Goal: Information Seeking & Learning: Find specific fact

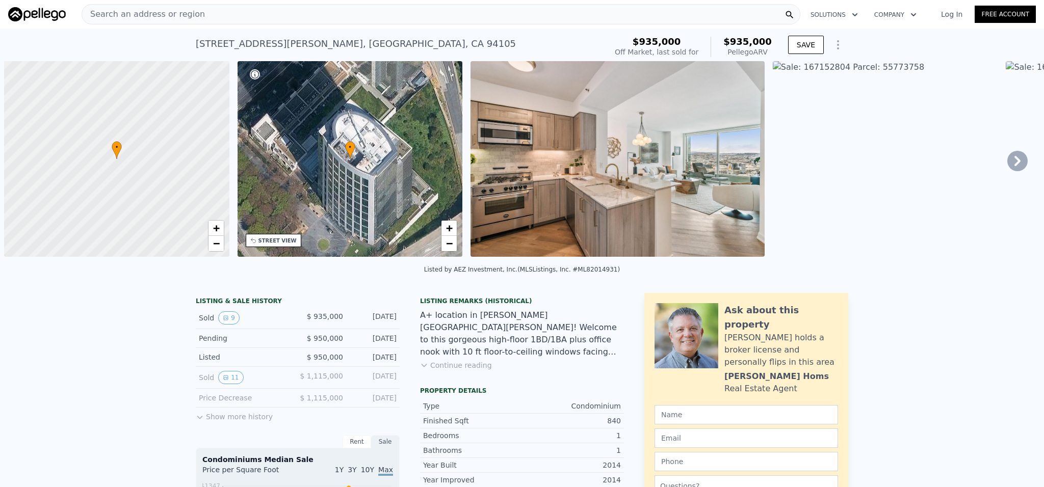
scroll to position [0, 4]
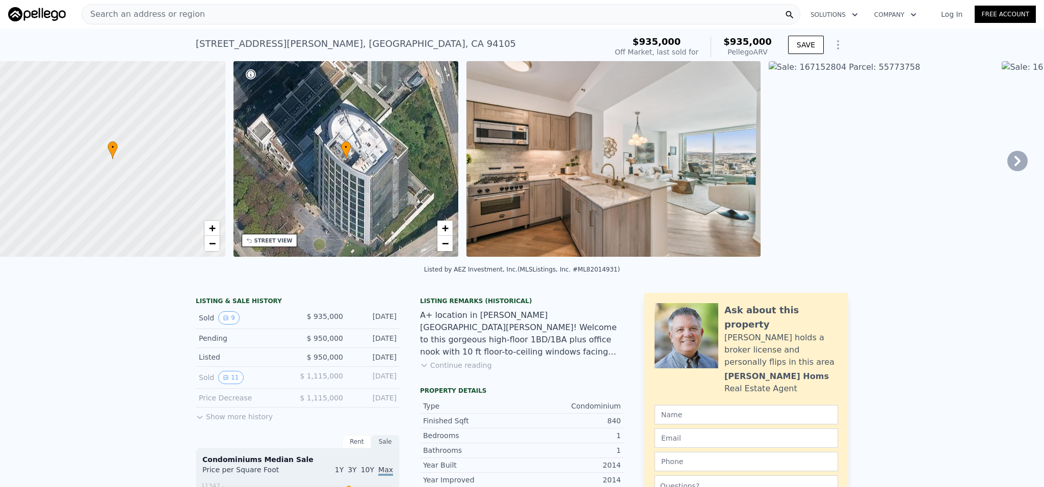
checkbox input "false"
click at [227, 320] on icon "View historical data" at bounding box center [226, 318] width 4 height 4
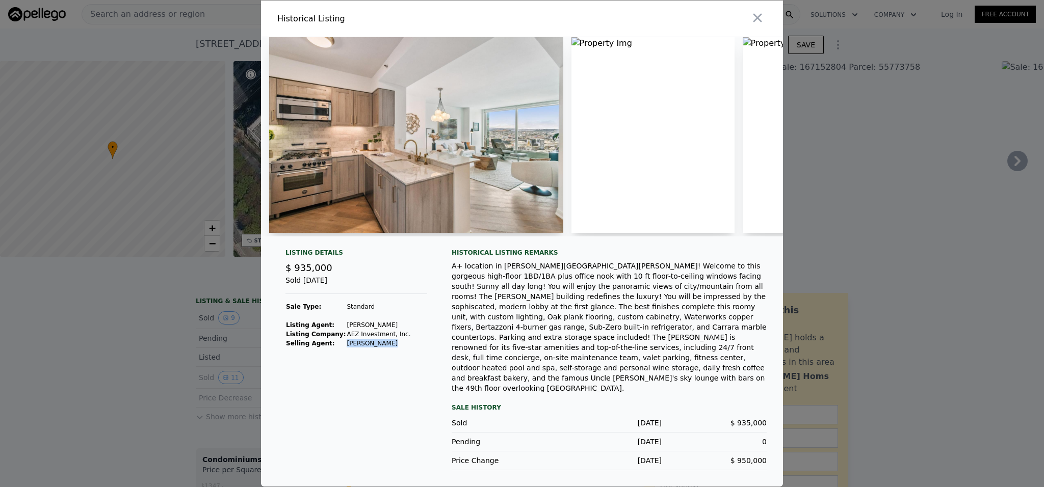
drag, startPoint x: 344, startPoint y: 354, endPoint x: 391, endPoint y: 355, distance: 47.4
click at [391, 348] on td "[PERSON_NAME]" at bounding box center [378, 343] width 65 height 9
copy td "[PERSON_NAME]"
click at [565, 312] on div "A+ location in [PERSON_NAME][GEOGRAPHIC_DATA][PERSON_NAME]! Welcome to this gor…" at bounding box center [609, 327] width 315 height 133
click at [529, 353] on div "A+ location in [PERSON_NAME][GEOGRAPHIC_DATA][PERSON_NAME]! Welcome to this gor…" at bounding box center [609, 327] width 315 height 133
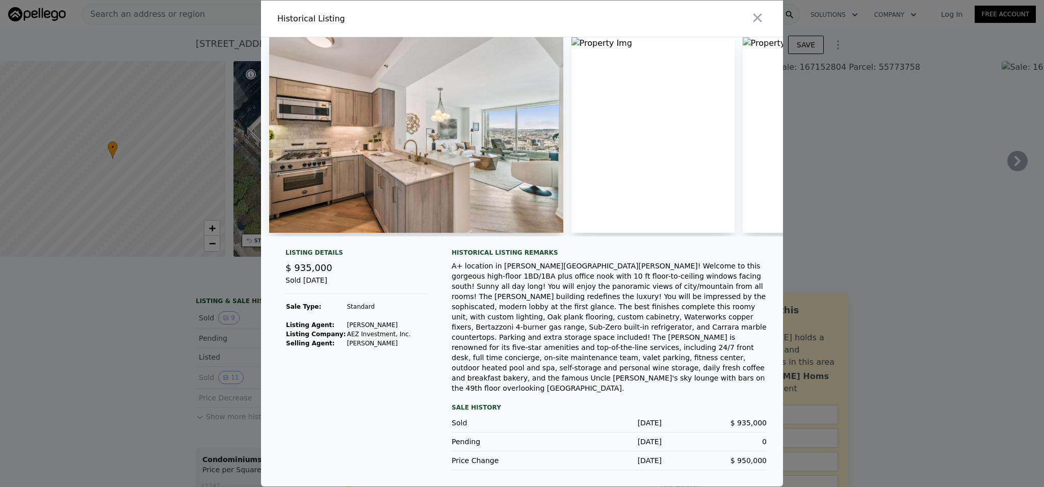
click at [867, 300] on div at bounding box center [522, 243] width 1044 height 487
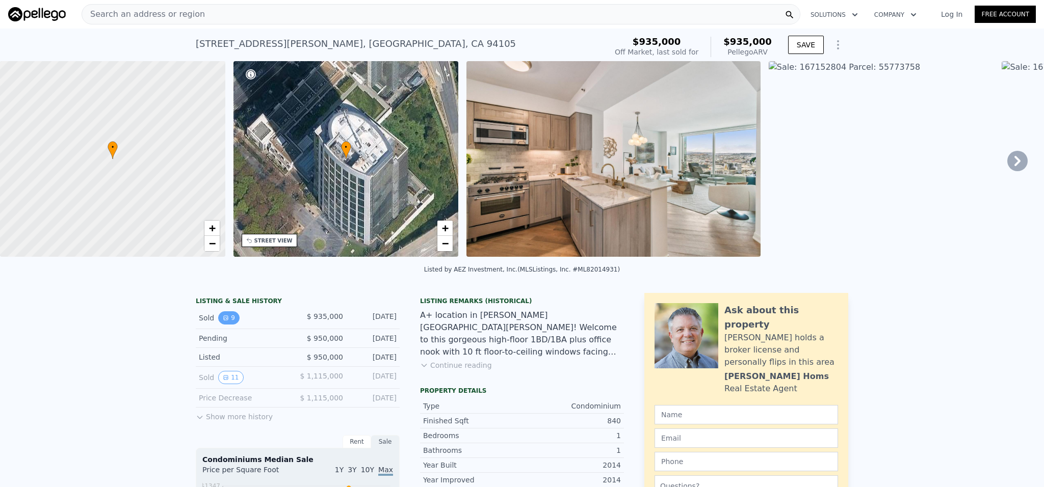
click at [223, 315] on icon "View historical data" at bounding box center [226, 318] width 6 height 6
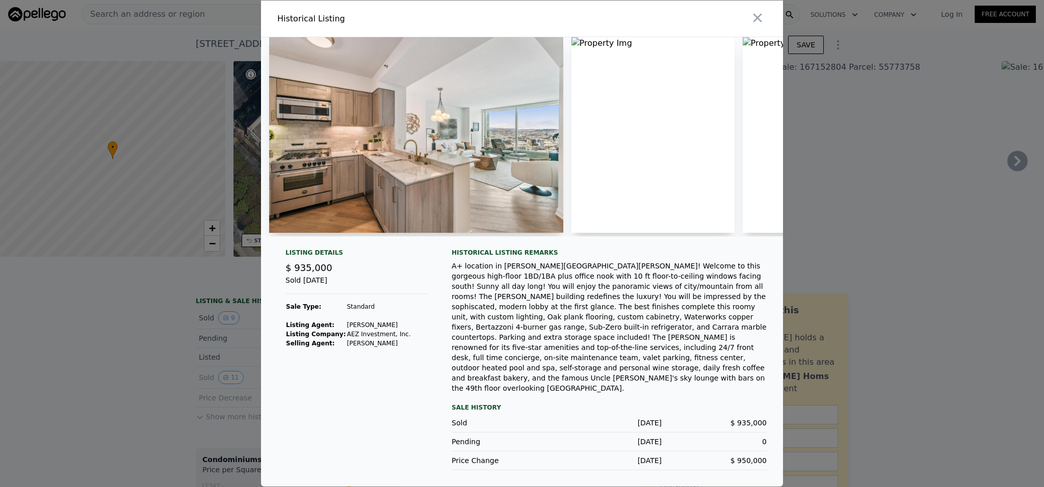
click at [626, 344] on div "A+ location in [PERSON_NAME][GEOGRAPHIC_DATA][PERSON_NAME]! Welcome to this gor…" at bounding box center [609, 327] width 315 height 133
click at [915, 369] on div at bounding box center [522, 243] width 1044 height 487
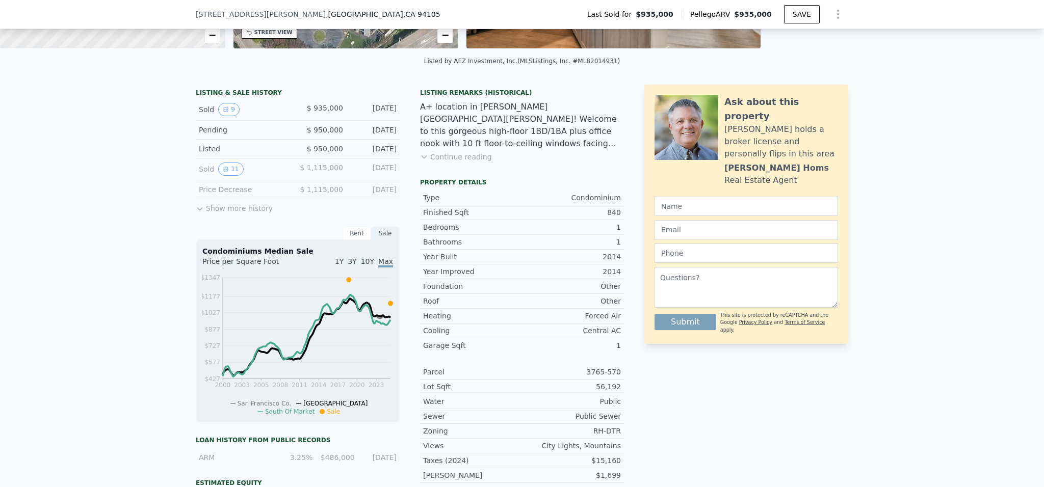
scroll to position [0, 0]
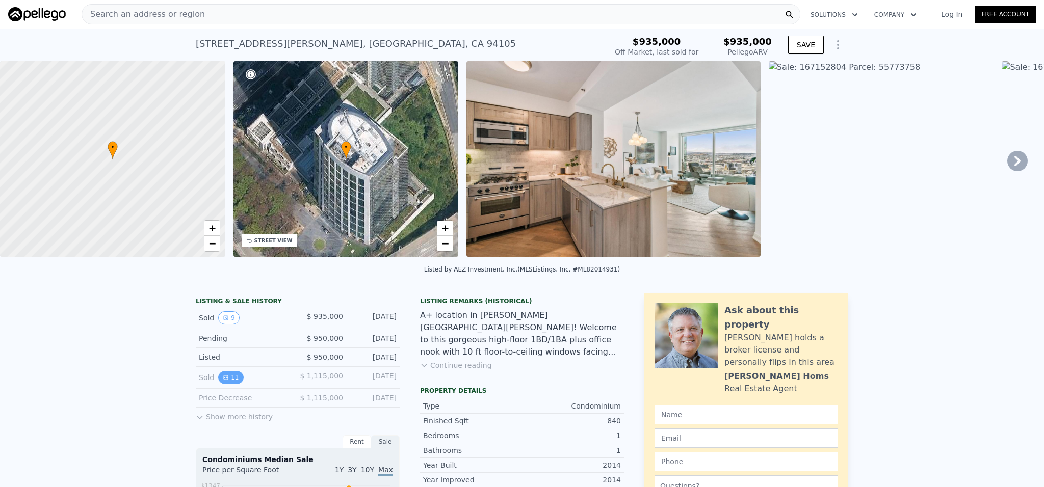
click at [232, 381] on button "11" at bounding box center [230, 377] width 25 height 13
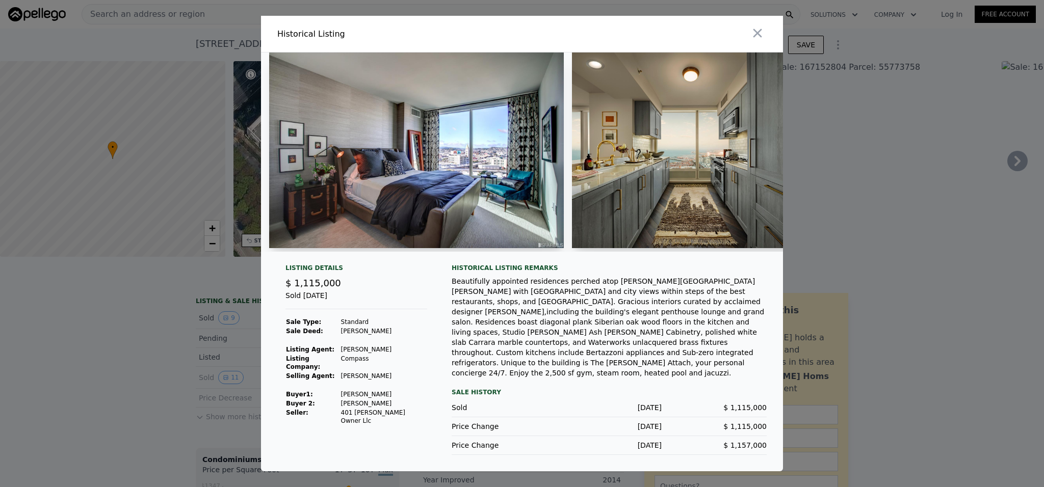
click at [908, 242] on div at bounding box center [522, 243] width 1044 height 487
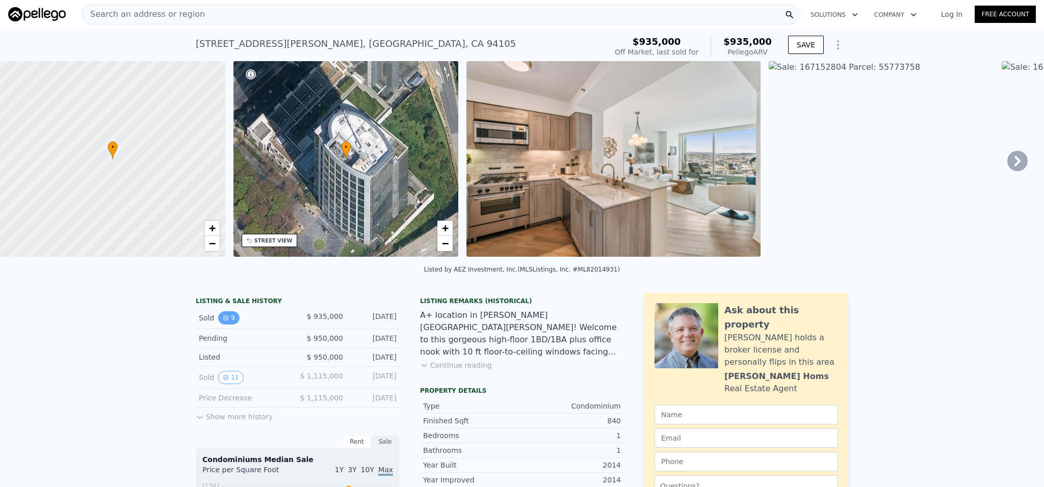
click at [223, 319] on icon "View historical data" at bounding box center [226, 318] width 6 height 6
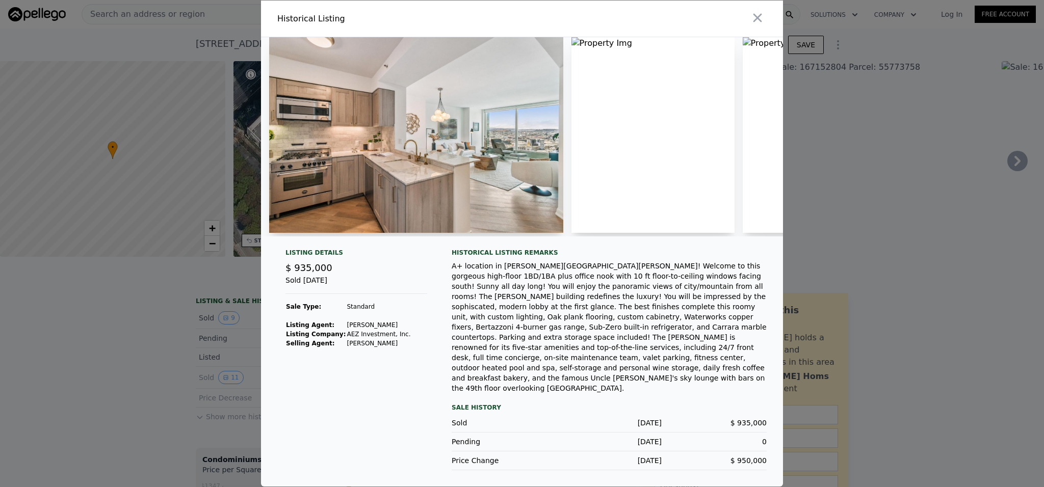
click at [453, 162] on img at bounding box center [416, 135] width 294 height 196
click at [244, 336] on div at bounding box center [522, 243] width 1044 height 487
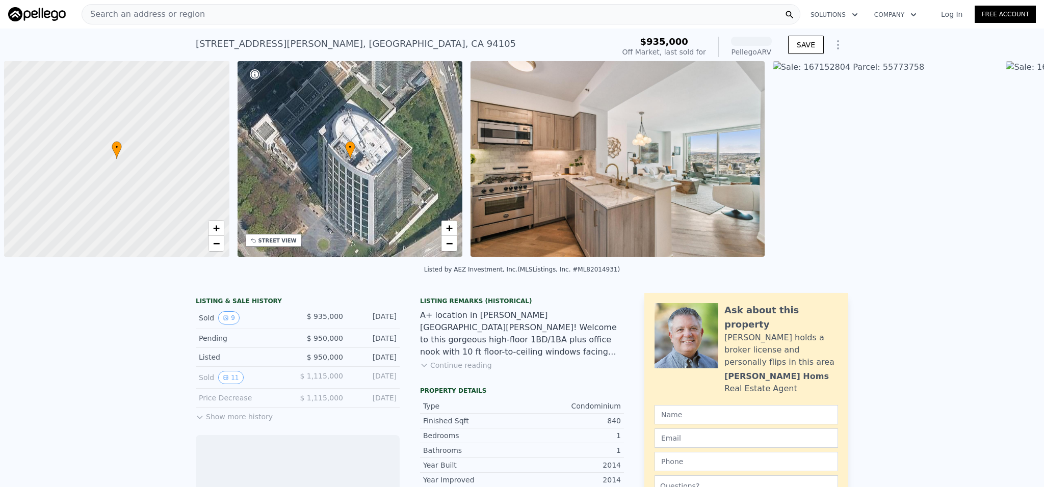
scroll to position [0, 4]
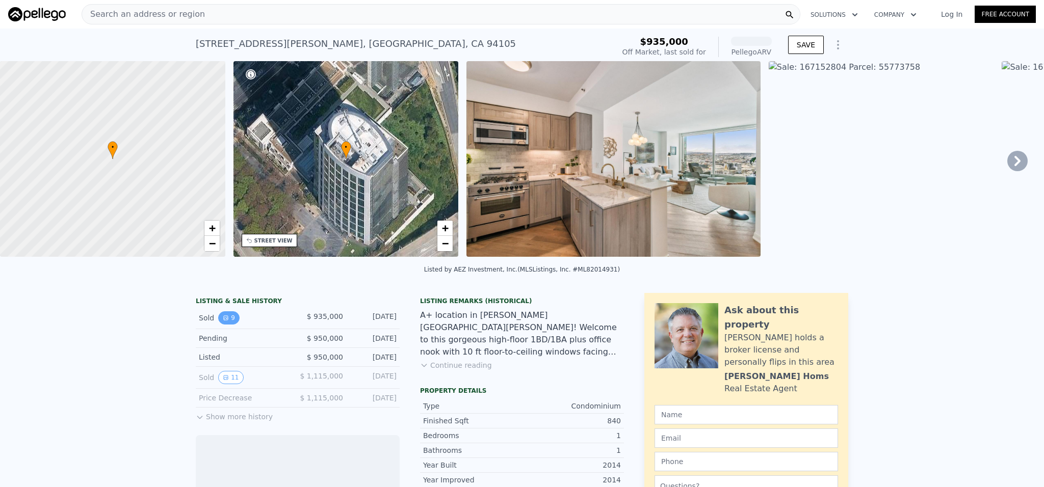
click at [221, 320] on button "9" at bounding box center [228, 317] width 21 height 13
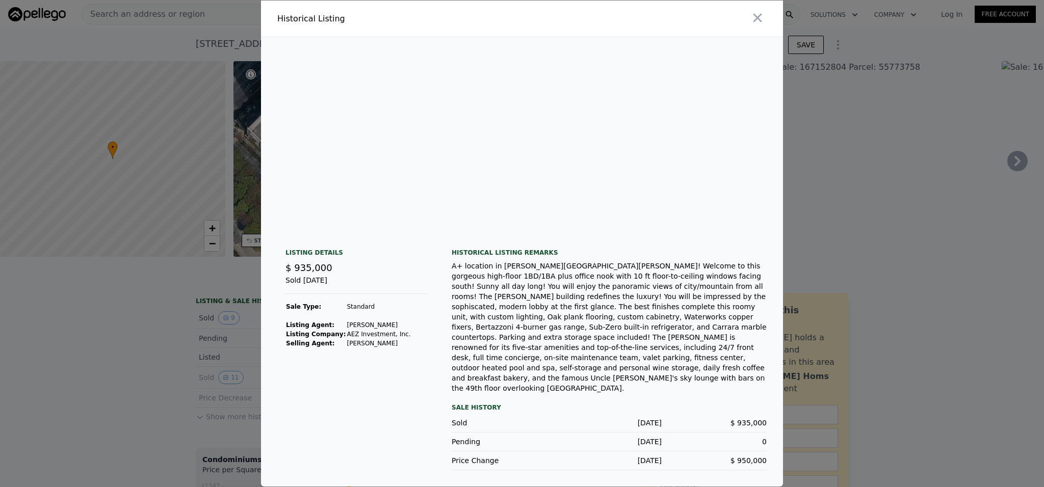
scroll to position [0, 912]
click at [884, 290] on div at bounding box center [522, 243] width 1044 height 487
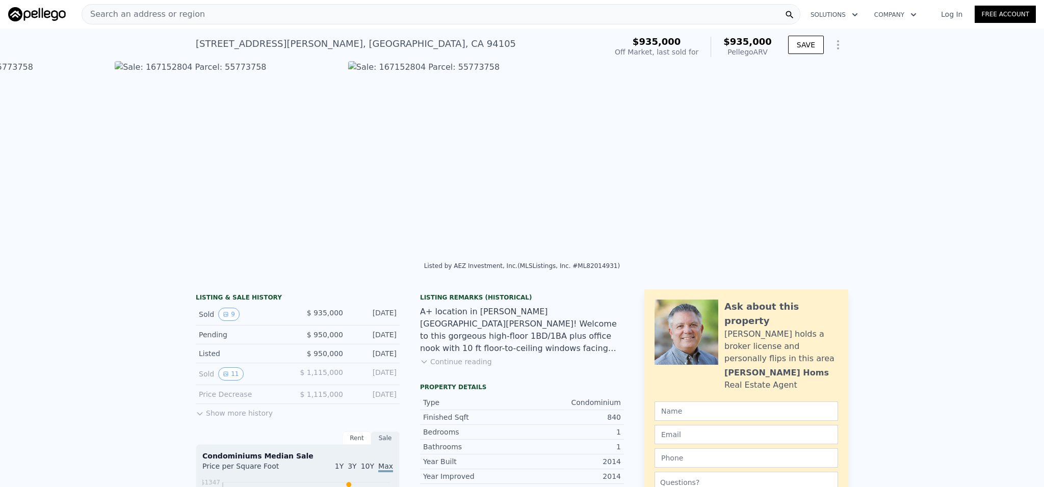
scroll to position [0, 1591]
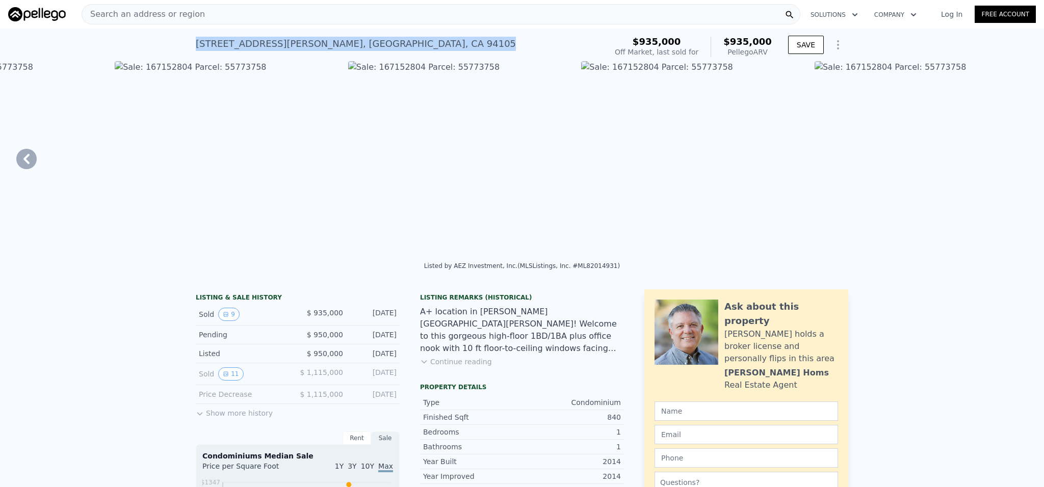
drag, startPoint x: 195, startPoint y: 44, endPoint x: 409, endPoint y: 41, distance: 214.1
click at [409, 41] on div "[STREET_ADDRESS][PERSON_NAME] Sold [DATE] for $935k (~ARV $935k ) $935,000 Off …" at bounding box center [522, 45] width 1044 height 33
copy div "[STREET_ADDRESS][PERSON_NAME] Sold [DATE] for $935k (~ARV $935k )"
